Goal: Task Accomplishment & Management: Manage account settings

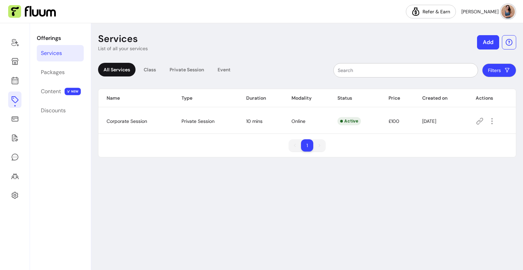
click at [261, 24] on div "Services List of all your services Add All Services Class Private Session Event…" at bounding box center [307, 146] width 432 height 246
click at [493, 122] on icon "button" at bounding box center [492, 121] width 8 height 8
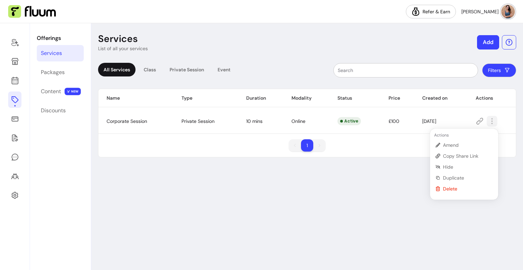
click at [493, 122] on icon "button" at bounding box center [492, 121] width 8 height 8
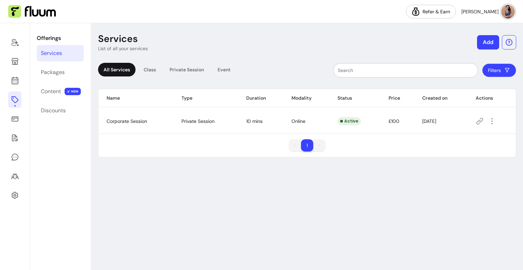
click at [136, 120] on span "Corporate Session" at bounding box center [127, 121] width 41 height 6
click at [20, 61] on link at bounding box center [14, 61] width 13 height 16
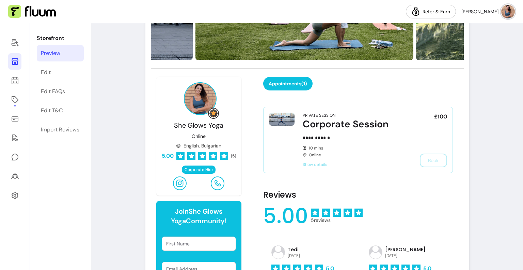
scroll to position [154, 0]
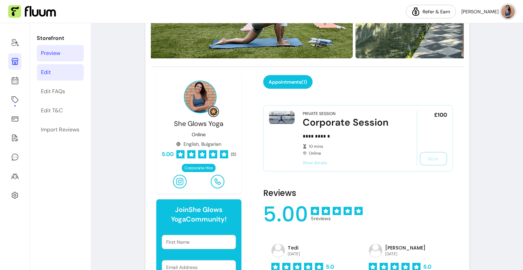
click at [61, 75] on link "Edit" at bounding box center [60, 72] width 47 height 16
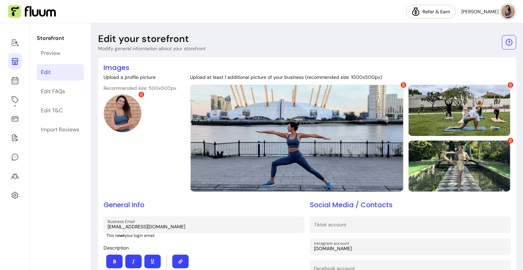
click at [22, 80] on div at bounding box center [15, 146] width 30 height 246
click at [13, 81] on icon at bounding box center [15, 80] width 8 height 8
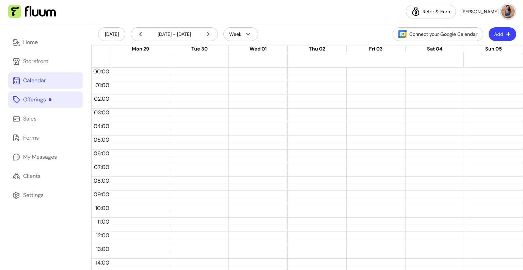
click at [31, 105] on link "Offerings" at bounding box center [45, 99] width 75 height 16
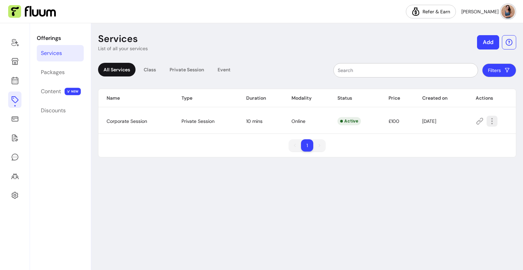
click at [494, 123] on icon "button" at bounding box center [492, 121] width 8 height 8
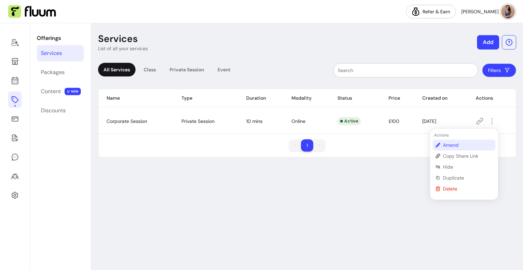
click at [478, 141] on span "Amend" at bounding box center [468, 144] width 50 height 7
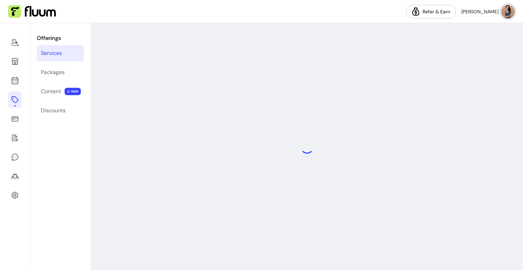
select select "**"
select select "***"
select select "******"
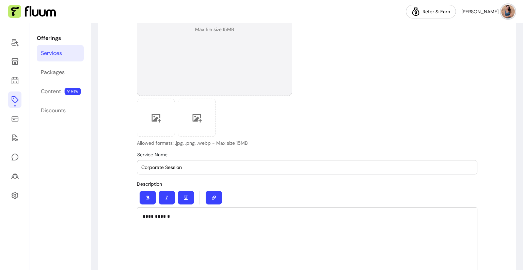
scroll to position [203, 0]
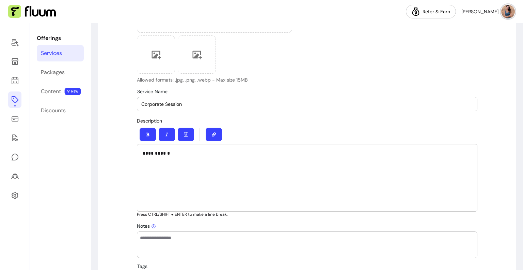
click at [160, 103] on input "Corporate Session" at bounding box center [307, 104] width 332 height 7
type input "Corporate Session"
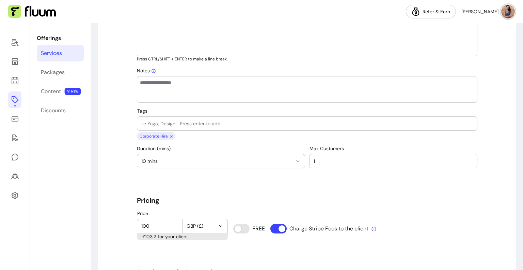
scroll to position [358, 0]
click at [162, 121] on input "Tags" at bounding box center [307, 123] width 332 height 7
type input "y"
type input "Yoga"
click at [162, 121] on input "Tags" at bounding box center [307, 123] width 332 height 7
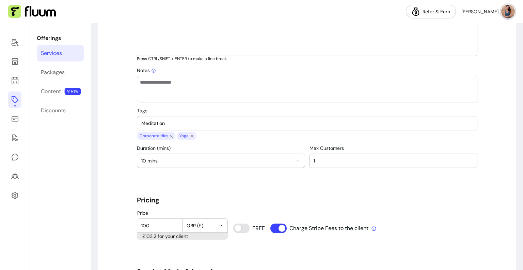
type input "Meditation"
click at [162, 121] on input "Tags" at bounding box center [307, 123] width 332 height 7
type input "Wellness"
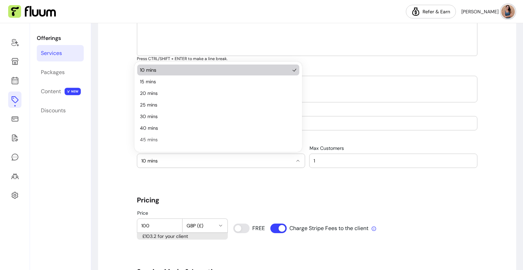
click at [213, 165] on button "10 mins" at bounding box center [221, 161] width 168 height 14
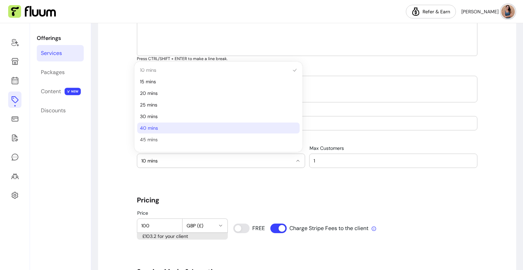
scroll to position [61, 0]
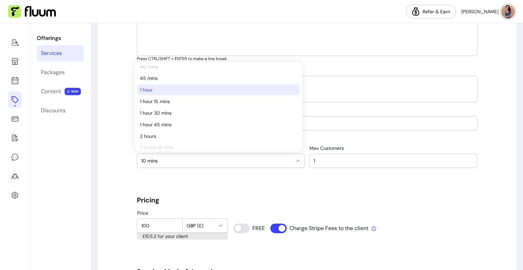
click at [163, 90] on span "1 hour" at bounding box center [215, 89] width 150 height 7
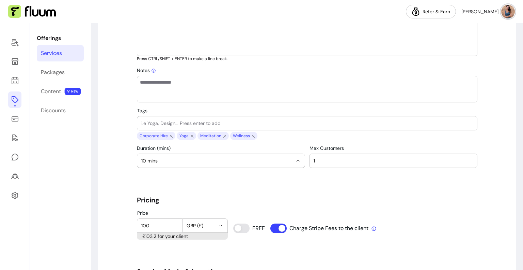
select select "**"
click at [332, 163] on input "1" at bounding box center [393, 160] width 159 height 7
type input "15"
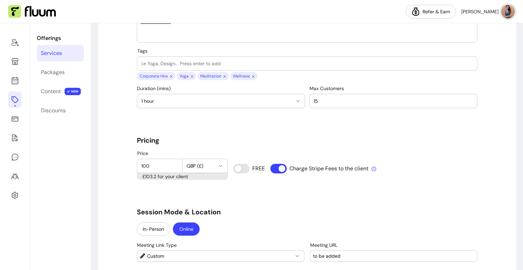
scroll to position [425, 0]
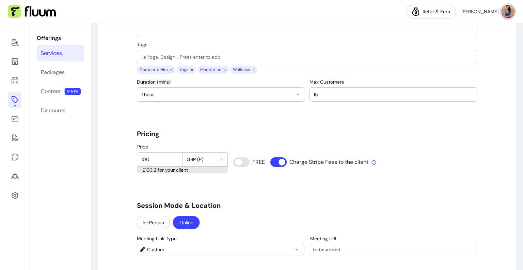
type input "0"
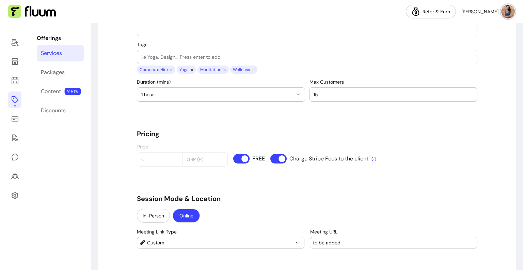
click at [236, 162] on div "Price 0 GBP (£) FREE Charge Stripe Fees to the client" at bounding box center [307, 155] width 341 height 22
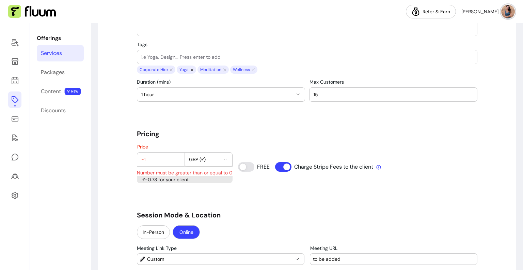
type input "-1"
click at [168, 160] on input "-1" at bounding box center [160, 159] width 39 height 7
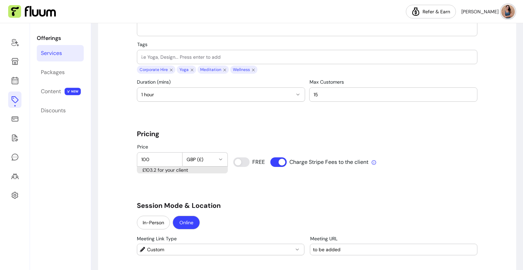
type input "100"
click at [190, 185] on div "**********" at bounding box center [307, 254] width 341 height 1240
click at [317, 97] on div "15" at bounding box center [393, 95] width 159 height 14
type input "12"
click at [310, 135] on h5 "Pricing" at bounding box center [307, 134] width 341 height 10
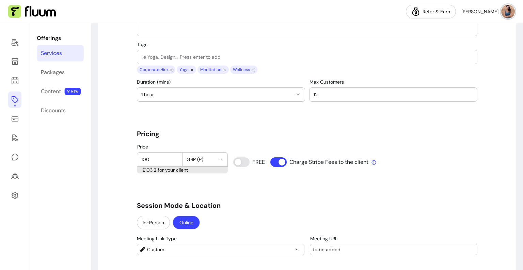
click at [256, 189] on div "**********" at bounding box center [307, 254] width 341 height 1240
click at [145, 162] on input "100" at bounding box center [159, 159] width 37 height 7
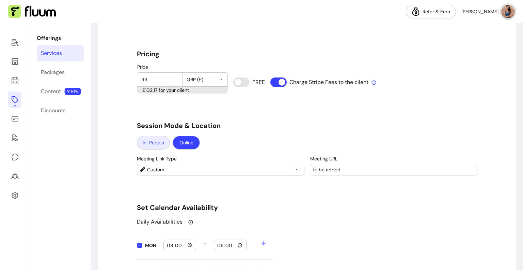
type input "99"
click at [150, 140] on button "In-Person" at bounding box center [153, 142] width 32 height 13
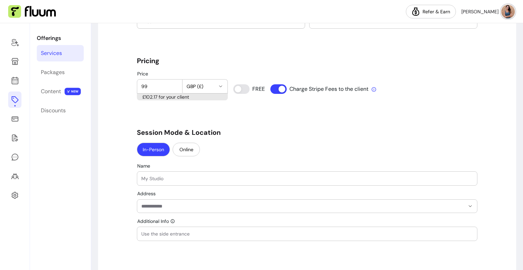
scroll to position [486, 0]
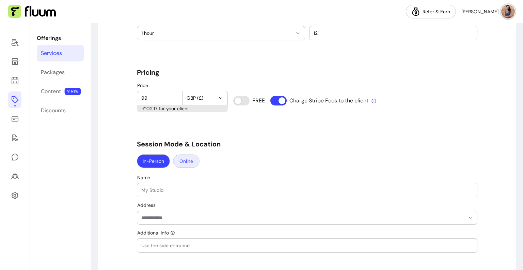
click at [191, 160] on button "Online" at bounding box center [186, 160] width 27 height 13
select select "******"
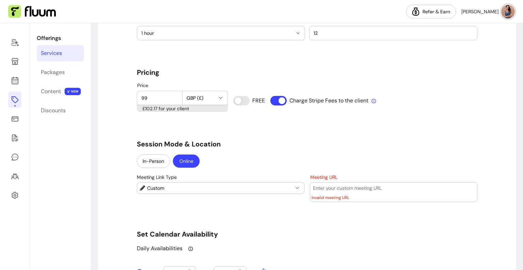
click at [298, 197] on div "**********" at bounding box center [307, 187] width 341 height 27
click at [282, 206] on div "**********" at bounding box center [307, 197] width 341 height 1248
click at [326, 185] on input "Meeting URL" at bounding box center [394, 187] width 162 height 7
click at [271, 203] on div "**********" at bounding box center [307, 197] width 341 height 1248
click at [273, 183] on button "Custom" at bounding box center [220, 187] width 167 height 11
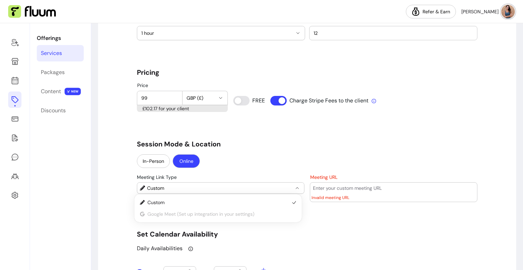
click at [273, 183] on button "Custom" at bounding box center [220, 187] width 167 height 11
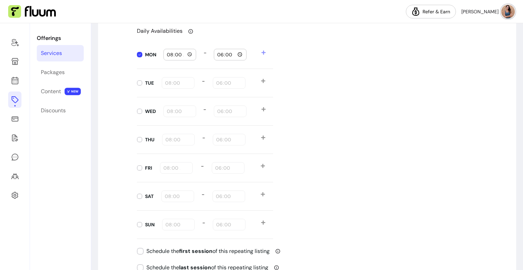
scroll to position [1052, 0]
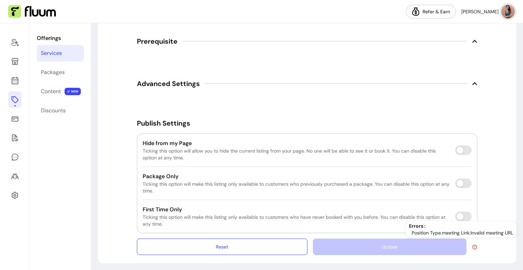
click at [473, 246] on icon at bounding box center [475, 246] width 4 height 4
click at [472, 244] on icon at bounding box center [474, 246] width 5 height 5
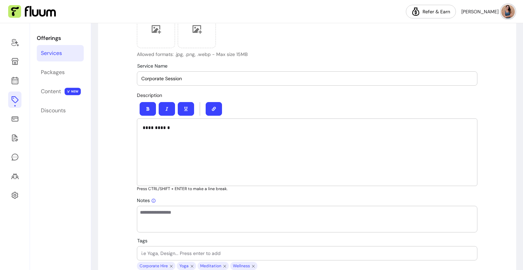
scroll to position [229, 0]
drag, startPoint x: 215, startPoint y: 129, endPoint x: 126, endPoint y: 124, distance: 89.1
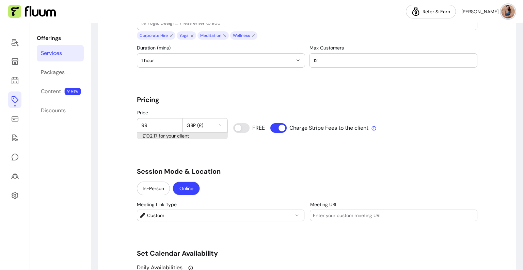
scroll to position [467, 0]
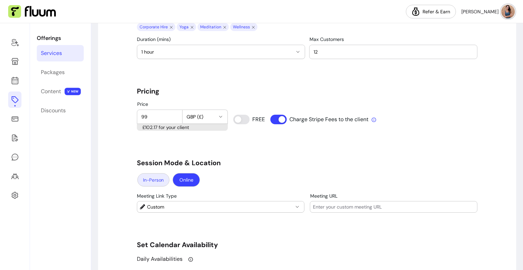
click at [148, 183] on button "In-Person" at bounding box center [153, 179] width 32 height 13
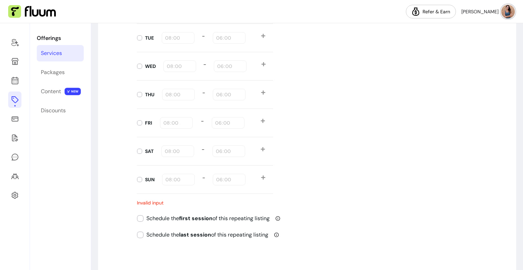
scroll to position [798, 0]
click at [142, 190] on div "SUN 08:00 - 18:00" at bounding box center [205, 180] width 136 height 28
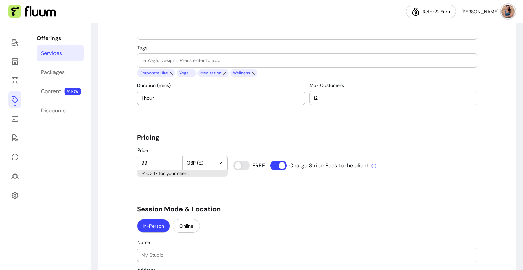
scroll to position [579, 0]
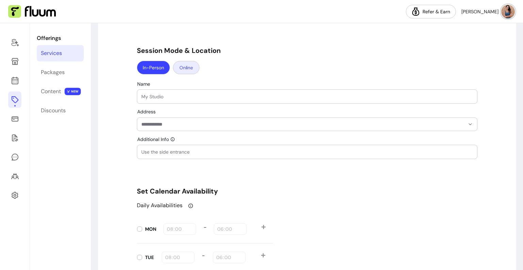
click at [188, 65] on button "Online" at bounding box center [186, 67] width 27 height 13
select select "******"
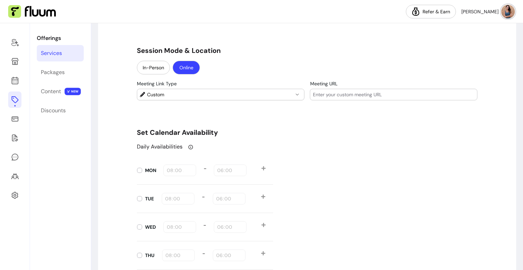
click at [349, 89] on div at bounding box center [394, 94] width 162 height 11
type input "TBC"
click at [360, 158] on div "Daily Availabilities MON 08:00 - 18:00 TUE 08:00 - 18:00 WED 08:00 - 18:00 THU …" at bounding box center [307, 254] width 341 height 224
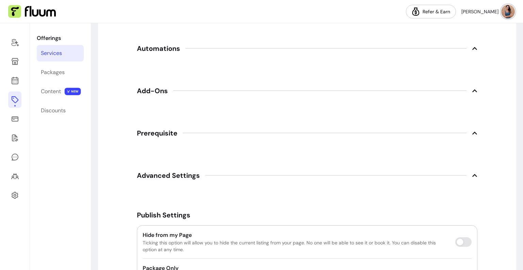
scroll to position [1056, 0]
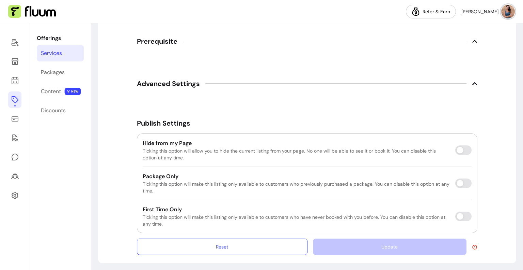
click at [390, 240] on div "Update" at bounding box center [395, 246] width 165 height 16
click at [469, 248] on div "Update" at bounding box center [395, 246] width 165 height 16
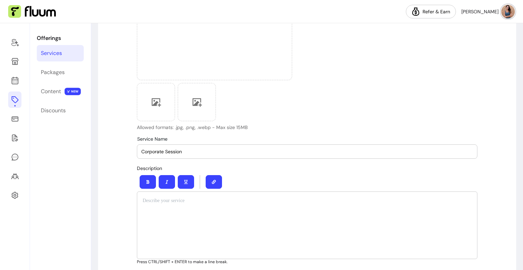
scroll to position [0, 0]
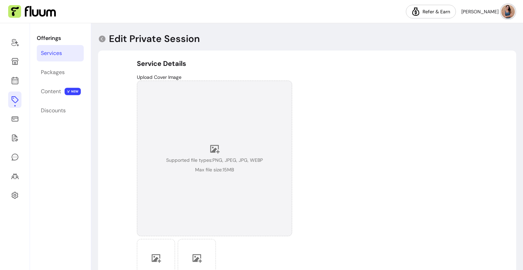
click at [237, 169] on div "Supported file types: PNG, JPEG, JPG, WEBP Max file size: 15 MB" at bounding box center [214, 157] width 97 height 29
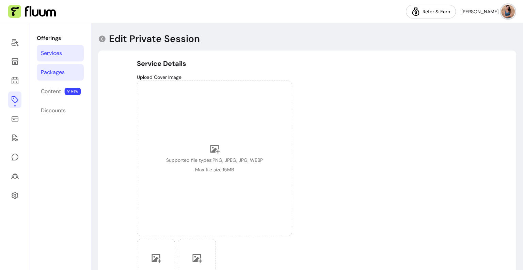
click at [59, 74] on div "Packages" at bounding box center [53, 72] width 24 height 8
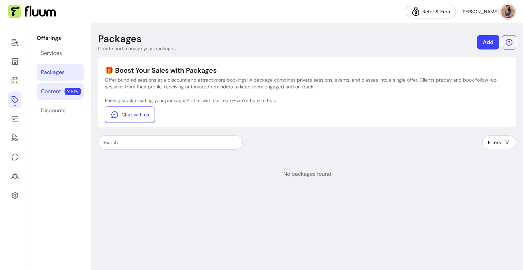
click at [64, 95] on link "Content NEW" at bounding box center [60, 91] width 47 height 16
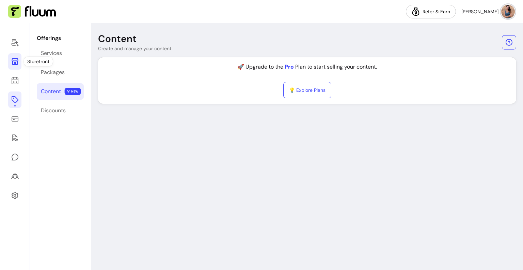
click at [18, 62] on icon at bounding box center [15, 61] width 8 height 8
